Goal: Navigation & Orientation: Find specific page/section

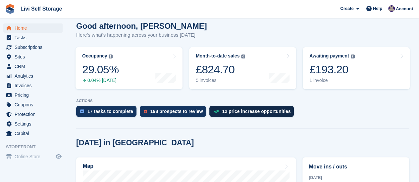
scroll to position [66, 0]
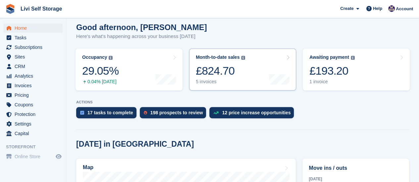
click at [201, 79] on div "5 invoices" at bounding box center [220, 82] width 49 height 6
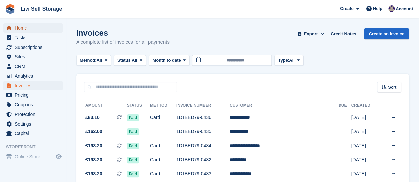
click at [15, 29] on span "Home" at bounding box center [35, 28] width 40 height 9
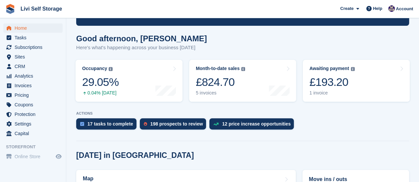
scroll to position [46, 0]
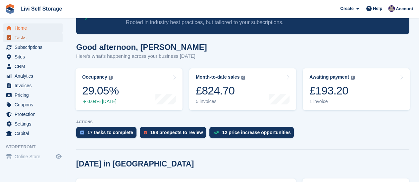
click at [23, 39] on span "Tasks" at bounding box center [35, 37] width 40 height 9
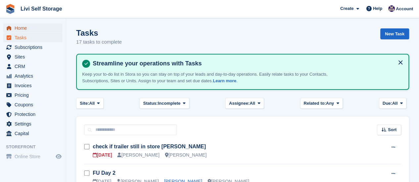
click at [23, 28] on span "Home" at bounding box center [35, 28] width 40 height 9
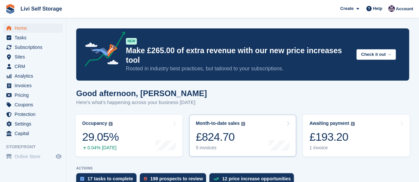
click at [209, 145] on div "5 invoices" at bounding box center [220, 148] width 49 height 6
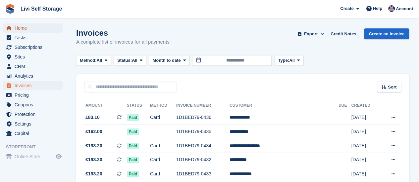
click at [18, 28] on span "Home" at bounding box center [35, 28] width 40 height 9
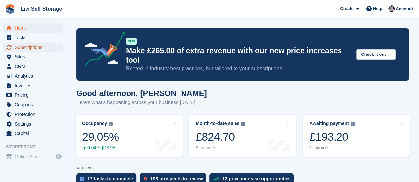
click at [23, 49] on span "Subscriptions" at bounding box center [35, 47] width 40 height 9
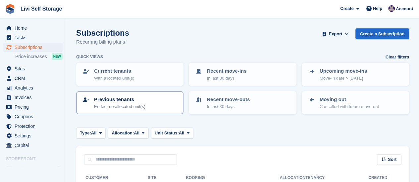
scroll to position [33, 0]
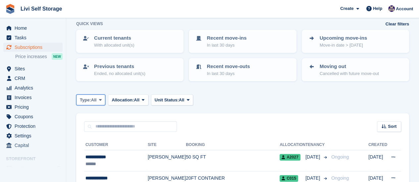
click at [99, 100] on span at bounding box center [100, 99] width 5 height 5
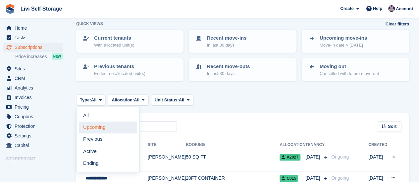
click at [91, 128] on link "Upcoming" at bounding box center [108, 128] width 58 height 12
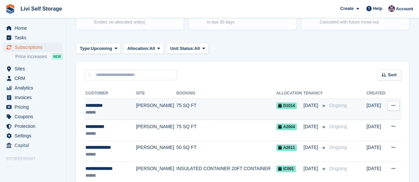
scroll to position [118, 0]
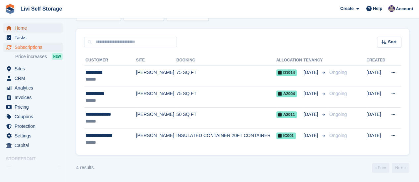
click at [26, 28] on span "Home" at bounding box center [35, 28] width 40 height 9
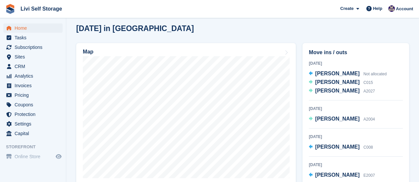
scroll to position [199, 0]
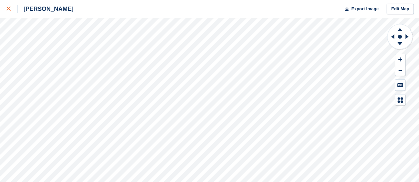
click at [11, 8] on div at bounding box center [12, 9] width 11 height 8
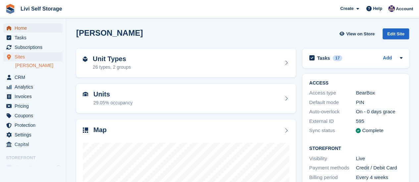
click at [23, 29] on span "Home" at bounding box center [35, 28] width 40 height 9
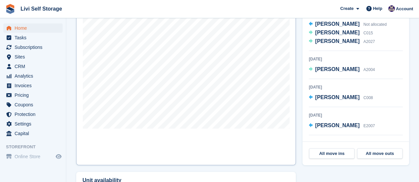
scroll to position [298, 0]
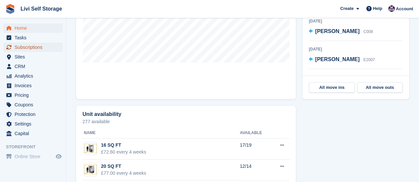
click at [26, 47] on span "Subscriptions" at bounding box center [35, 47] width 40 height 9
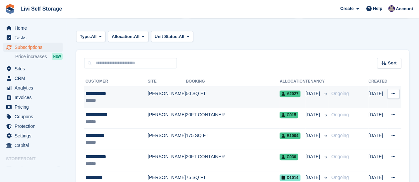
scroll to position [33, 0]
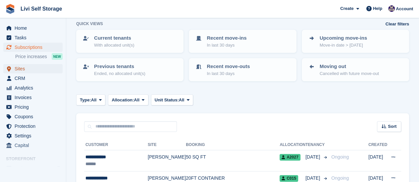
click at [17, 68] on span "Sites" at bounding box center [35, 68] width 40 height 9
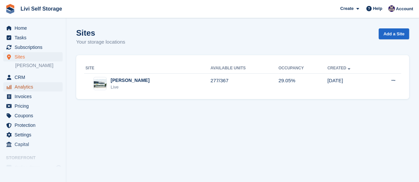
click at [29, 87] on span "Analytics" at bounding box center [35, 86] width 40 height 9
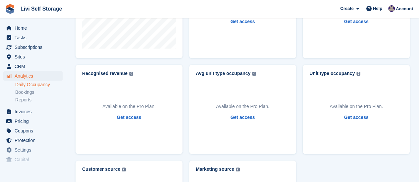
scroll to position [235, 0]
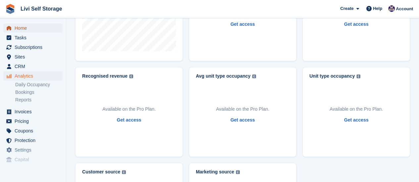
click at [26, 28] on span "Home" at bounding box center [35, 28] width 40 height 9
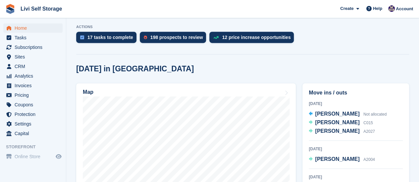
scroll to position [199, 0]
